Goal: Browse casually: Explore the website without a specific task or goal

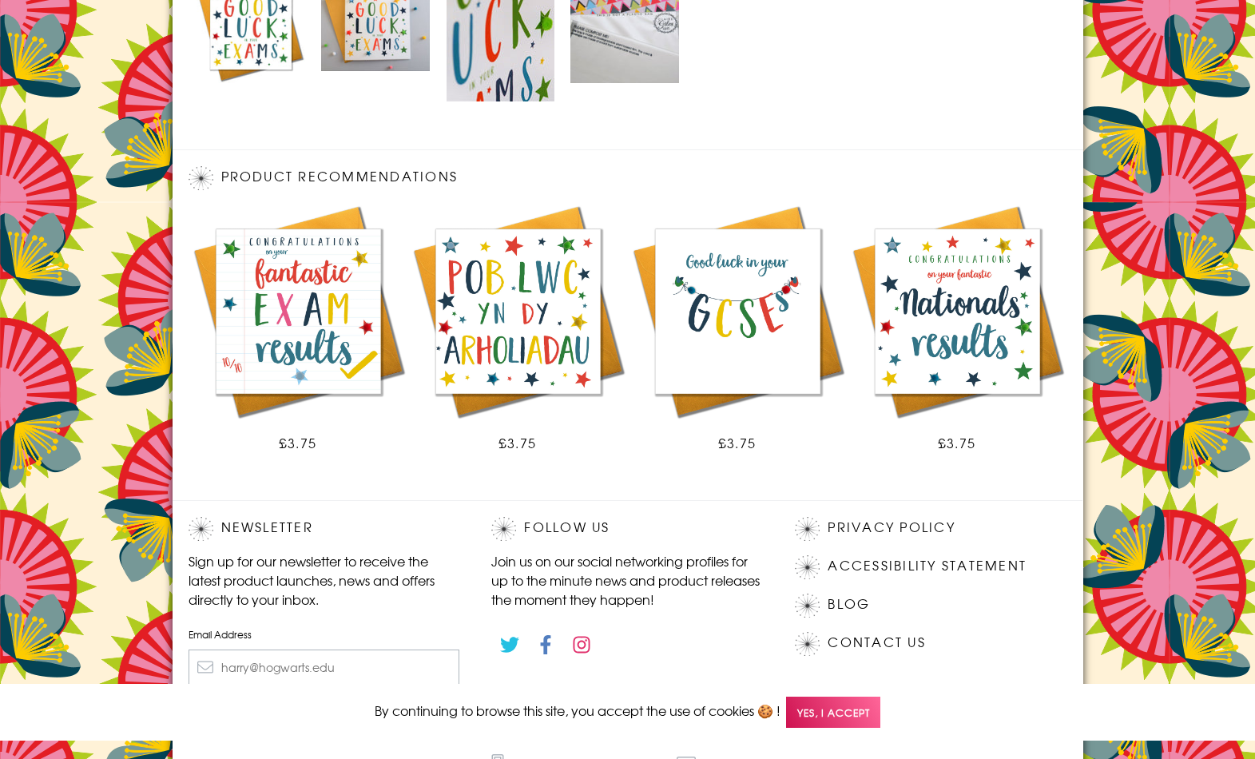
scroll to position [908, 0]
